Goal: Book appointment/travel/reservation

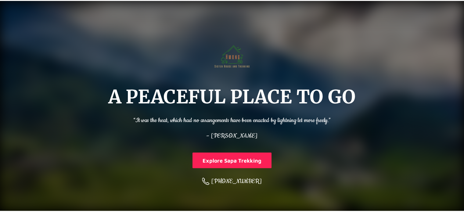
scroll to position [222, 0]
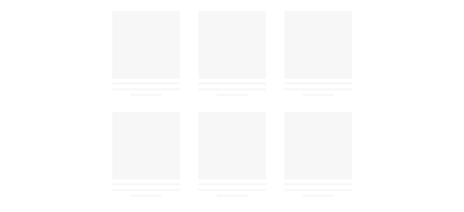
select select "No"
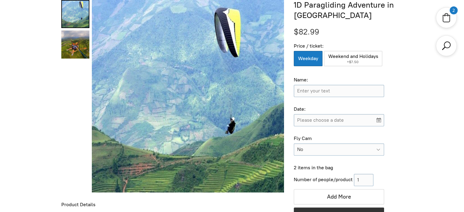
scroll to position [212, 0]
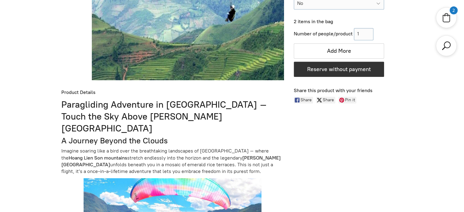
scroll to position [212, 0]
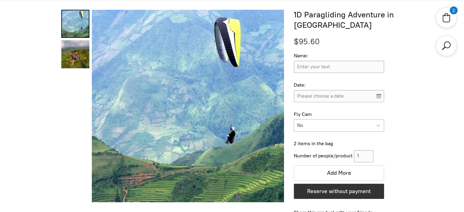
click at [316, 123] on select "Please choose No Yes (+$11.30)" at bounding box center [338, 125] width 90 height 12
select select "Yes"
click at [293, 119] on select "Please choose No Yes (+$11.30)" at bounding box center [338, 125] width 90 height 12
type input "Yes (+$11.30)"
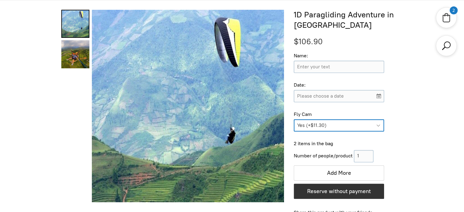
scroll to position [242, 0]
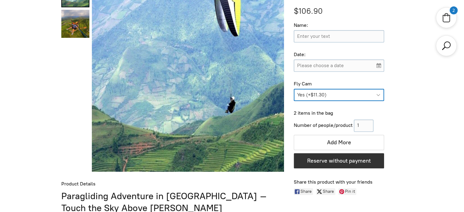
click at [326, 91] on select "Please choose No Yes (+$11.30)" at bounding box center [338, 95] width 90 height 12
select select "No"
click at [293, 89] on select "Please choose No Yes (+$11.30)" at bounding box center [338, 95] width 90 height 12
type input "No"
click at [318, 94] on select "Please choose No Yes (+$11.30)" at bounding box center [338, 95] width 90 height 12
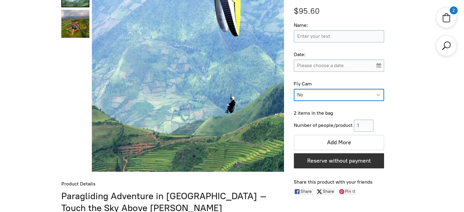
select select "Please choose"
click at [293, 89] on select "Please choose No Yes (+$11.30)" at bounding box center [338, 95] width 90 height 12
click at [320, 92] on select "Please choose No Yes (+$11.30)" at bounding box center [338, 95] width 90 height 12
click at [293, 89] on select "Please choose No Yes (+$11.30)" at bounding box center [338, 95] width 90 height 12
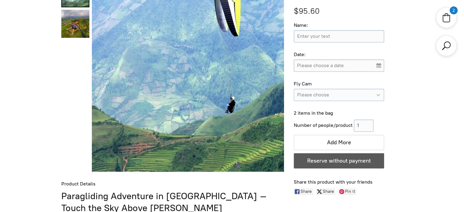
click at [340, 161] on span "Reserve without payment" at bounding box center [338, 160] width 63 height 7
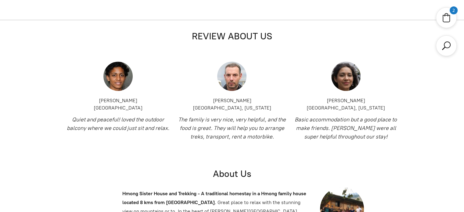
select select "2"
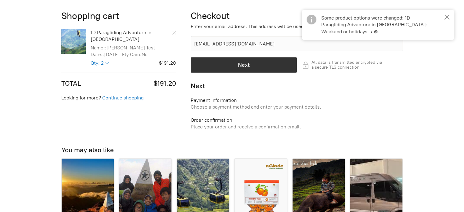
scroll to position [181, 0]
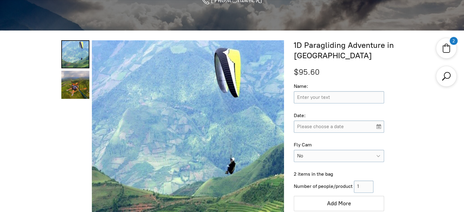
scroll to position [212, 0]
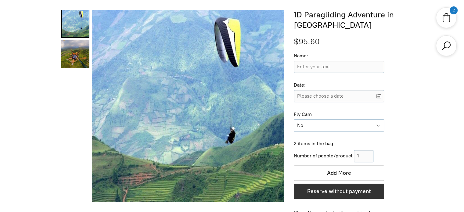
click at [319, 120] on select "Please choose No Yes (+$11.30)" at bounding box center [338, 125] width 90 height 12
click at [315, 122] on select "Please choose No Yes (+$11.30)" at bounding box center [338, 125] width 90 height 12
select select "Please choose"
click at [293, 119] on select "Please choose No Yes (+$11.30)" at bounding box center [338, 125] width 90 height 12
click at [324, 70] on input "Name:" at bounding box center [338, 67] width 90 height 12
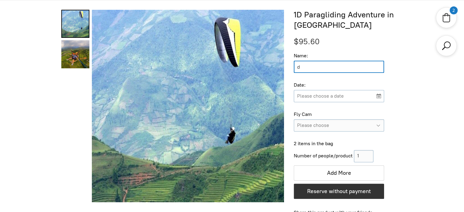
type input "d"
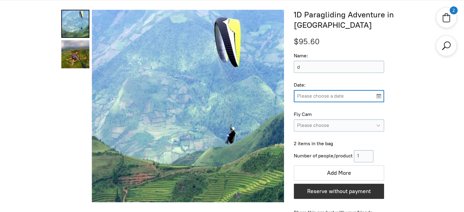
drag, startPoint x: 307, startPoint y: 91, endPoint x: 307, endPoint y: 101, distance: 10.1
click at [306, 91] on input "Please choose a date" at bounding box center [338, 96] width 90 height 12
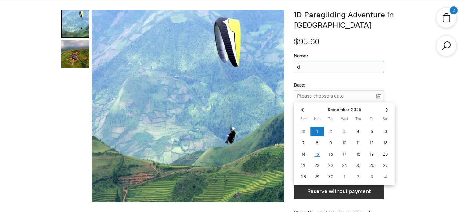
click at [318, 135] on div "1" at bounding box center [317, 131] width 14 height 10
type input "[DATE]"
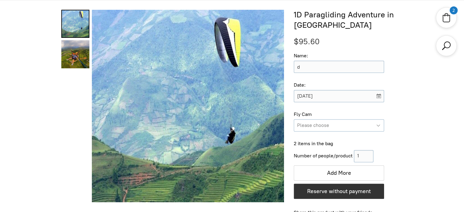
click at [317, 126] on select "Please choose No Yes (+$11.30)" at bounding box center [338, 125] width 90 height 12
click at [293, 119] on select "Please choose No Yes (+$11.30)" at bounding box center [338, 125] width 90 height 12
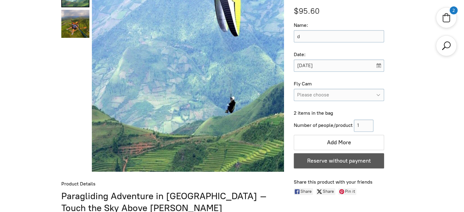
click at [338, 163] on span "Reserve without payment" at bounding box center [338, 160] width 63 height 7
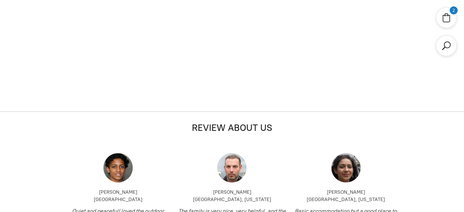
scroll to position [212, 0]
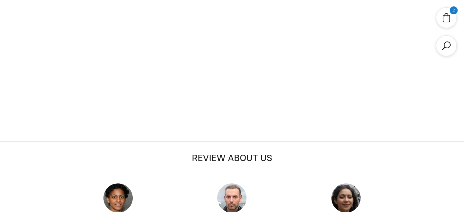
select select "2"
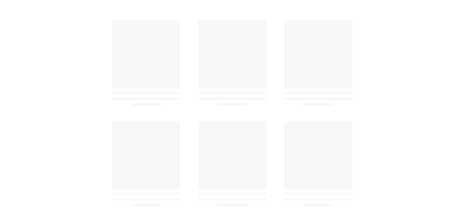
scroll to position [212, 0]
select select "No"
